Goal: Find specific page/section: Find specific page/section

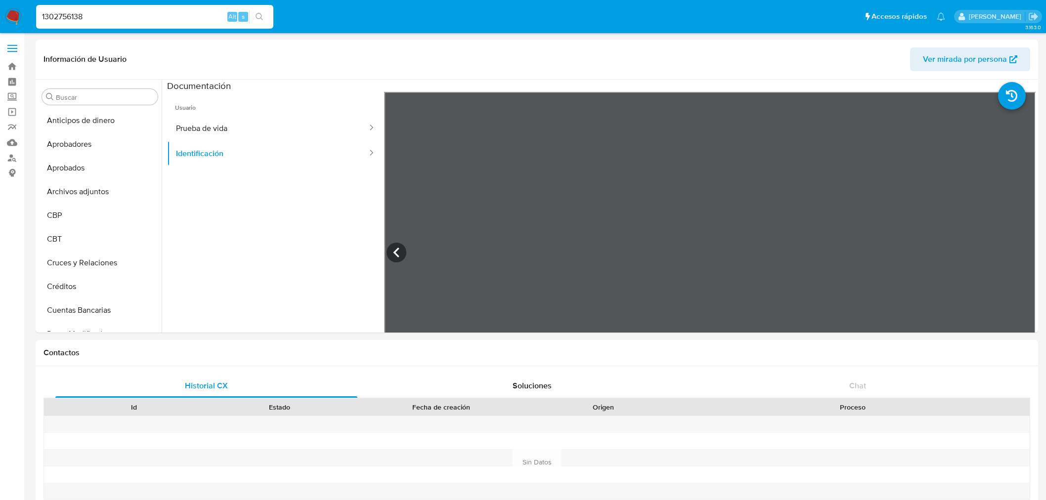
select select "10"
click at [73, 14] on input "1302756138" at bounding box center [154, 16] width 237 height 13
type input "270914237"
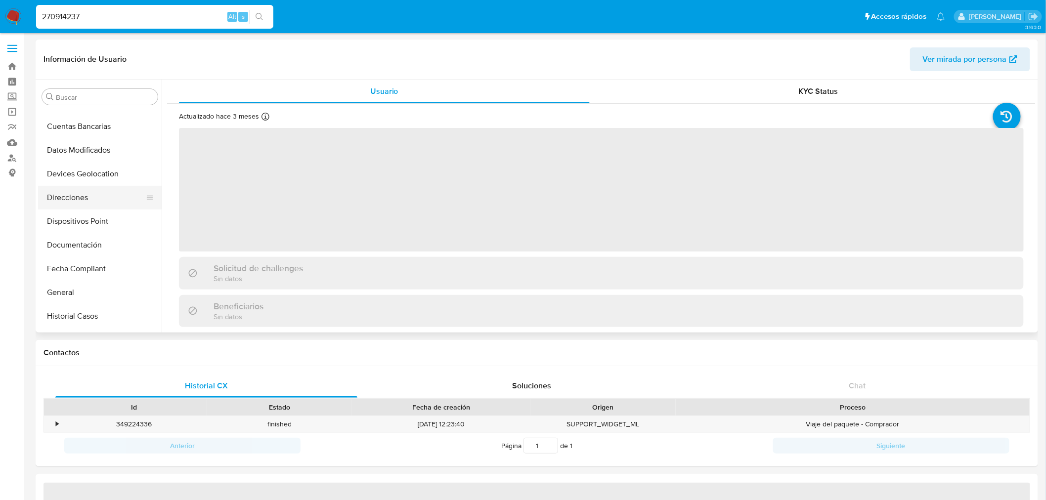
scroll to position [183, 0]
select select "10"
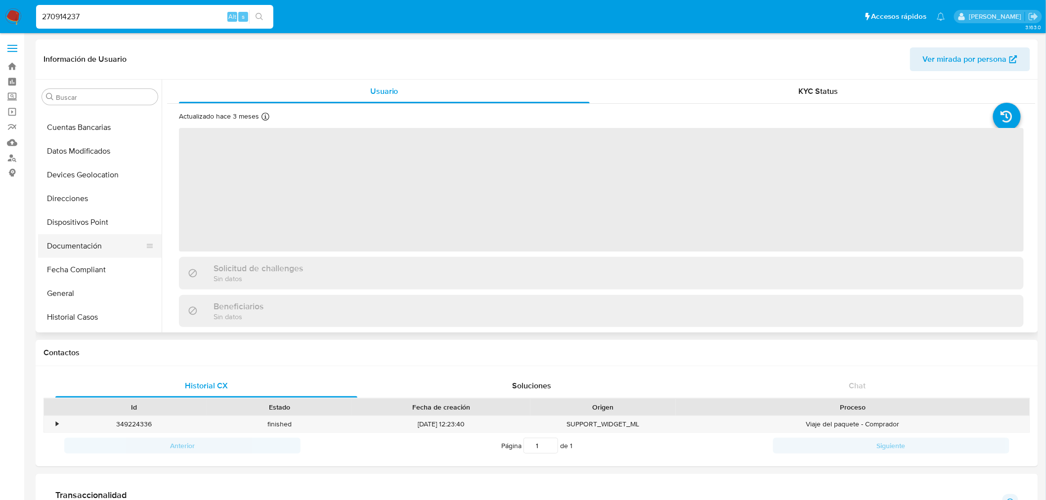
click at [106, 238] on button "Documentación" at bounding box center [96, 246] width 116 height 24
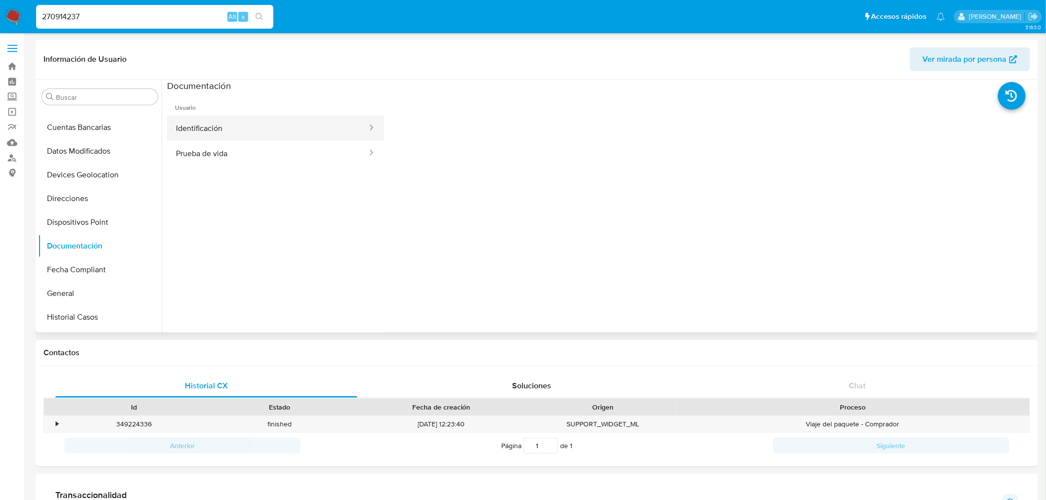
click at [233, 127] on button "Identificación" at bounding box center [267, 128] width 201 height 25
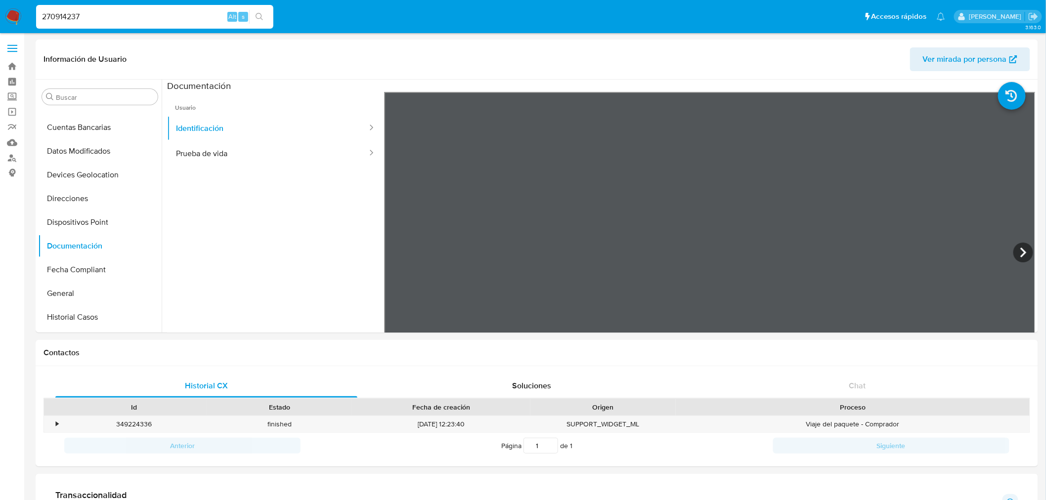
click at [89, 23] on div "270914237 Alt s" at bounding box center [154, 17] width 237 height 24
click at [89, 20] on input "270914237" at bounding box center [154, 16] width 237 height 13
paste input "1092168599"
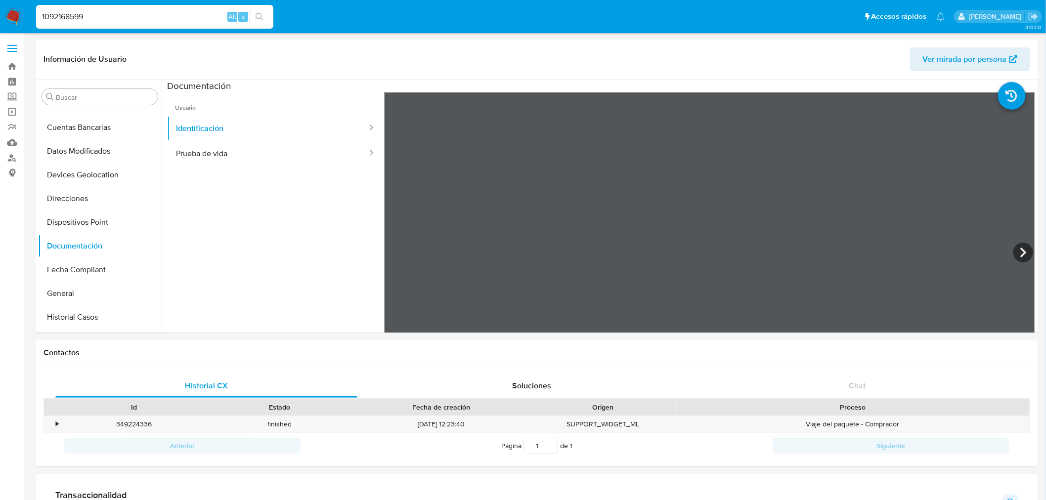
type input "1092168599"
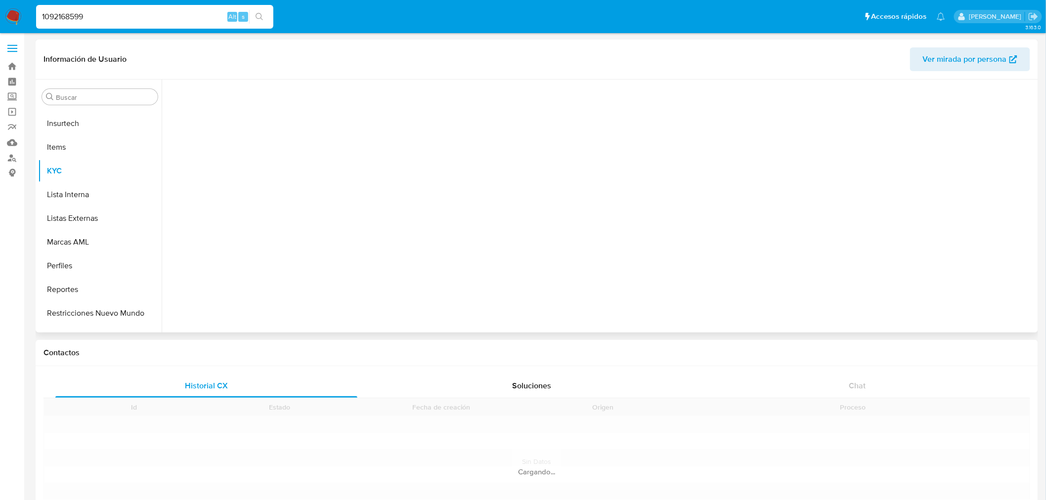
scroll to position [512, 0]
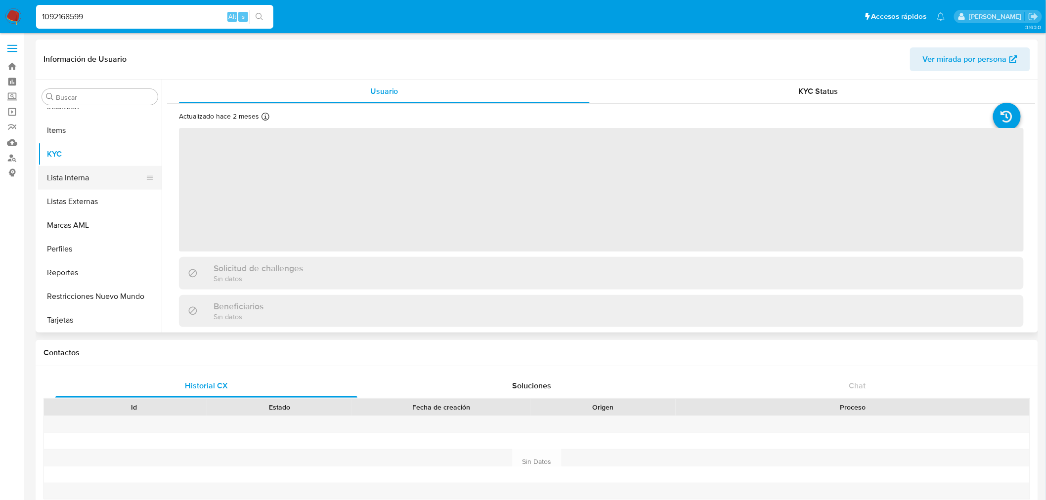
select select "10"
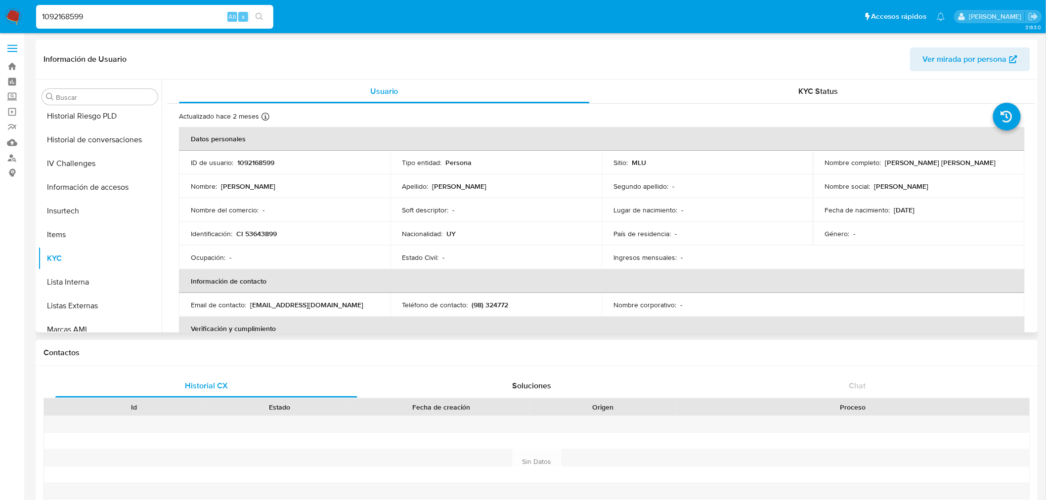
scroll to position [238, 0]
click at [95, 194] on button "Documentación" at bounding box center [96, 191] width 116 height 24
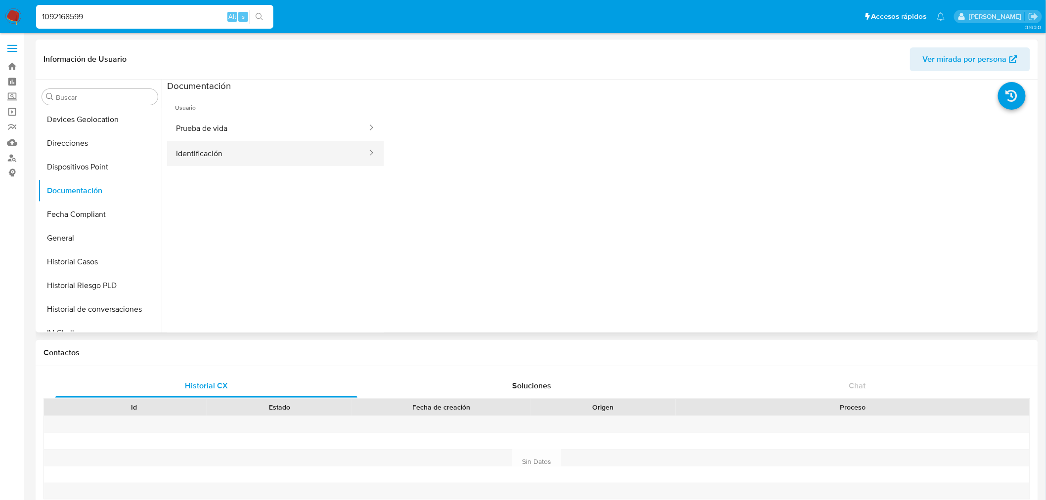
click at [274, 156] on button "Identificación" at bounding box center [267, 153] width 201 height 25
